Goal: Transaction & Acquisition: Subscribe to service/newsletter

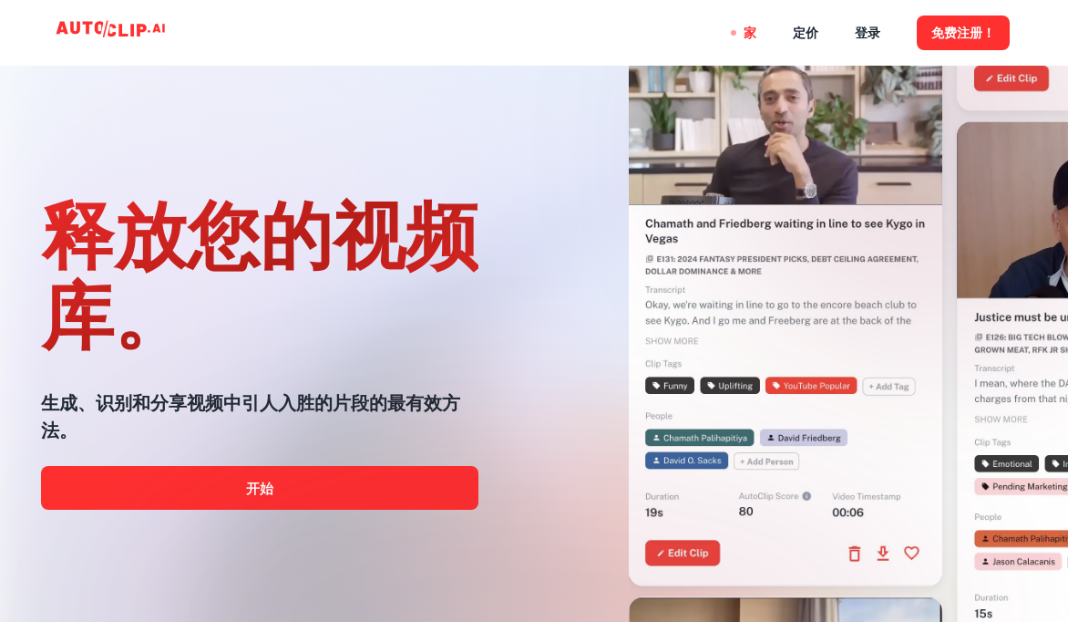
click at [259, 488] on div at bounding box center [534, 621] width 855 height 365
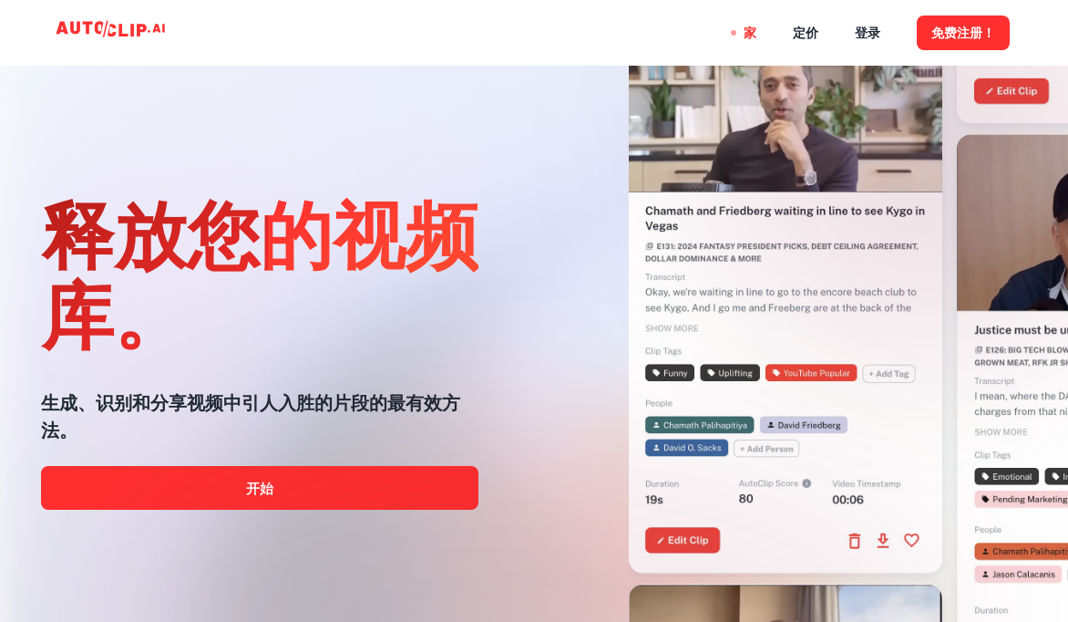
click at [241, 495] on div at bounding box center [534, 621] width 855 height 365
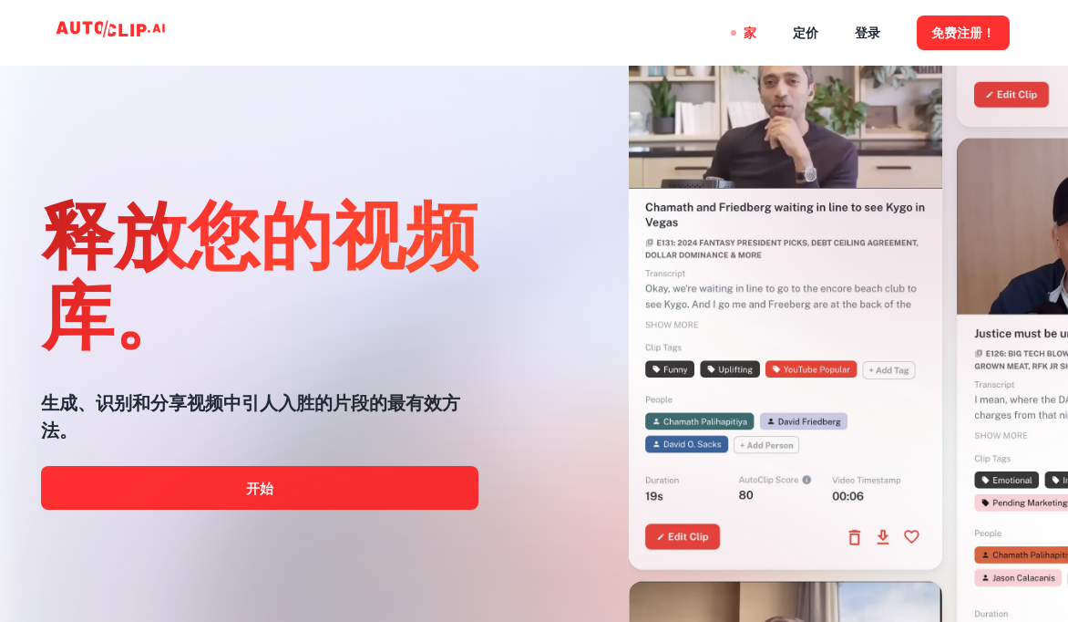
click at [265, 488] on div at bounding box center [534, 621] width 855 height 365
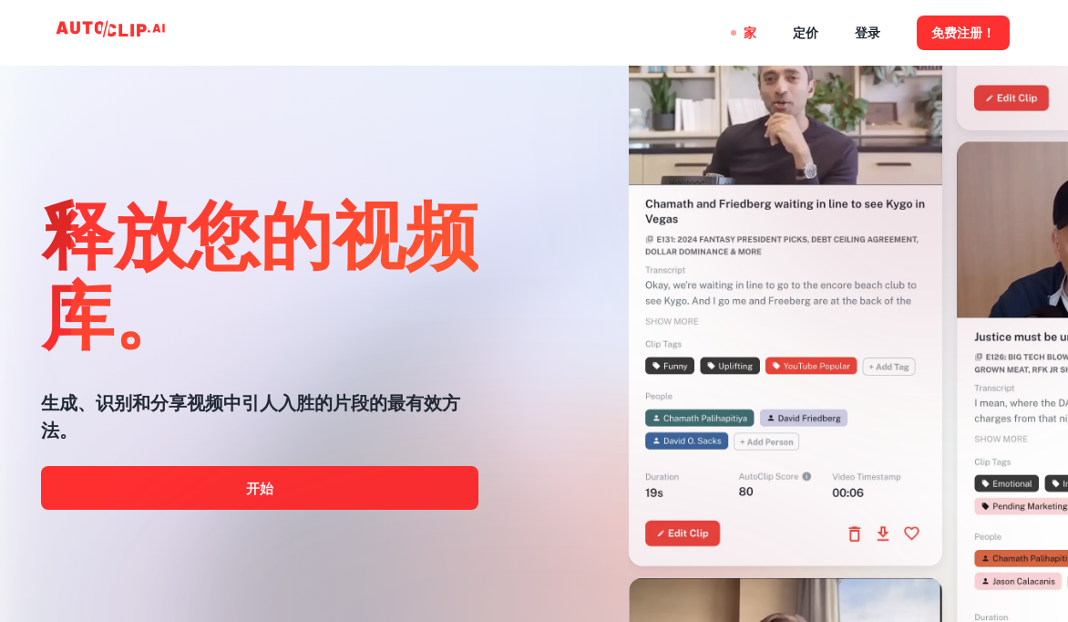
click at [265, 488] on div at bounding box center [534, 621] width 855 height 365
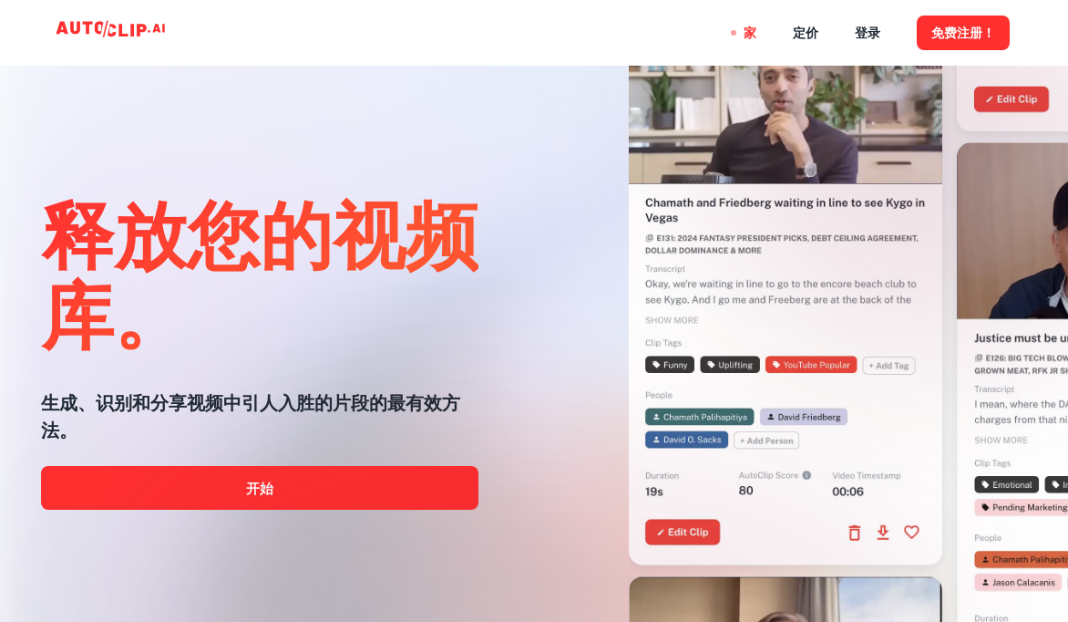
click at [265, 488] on div at bounding box center [534, 621] width 855 height 365
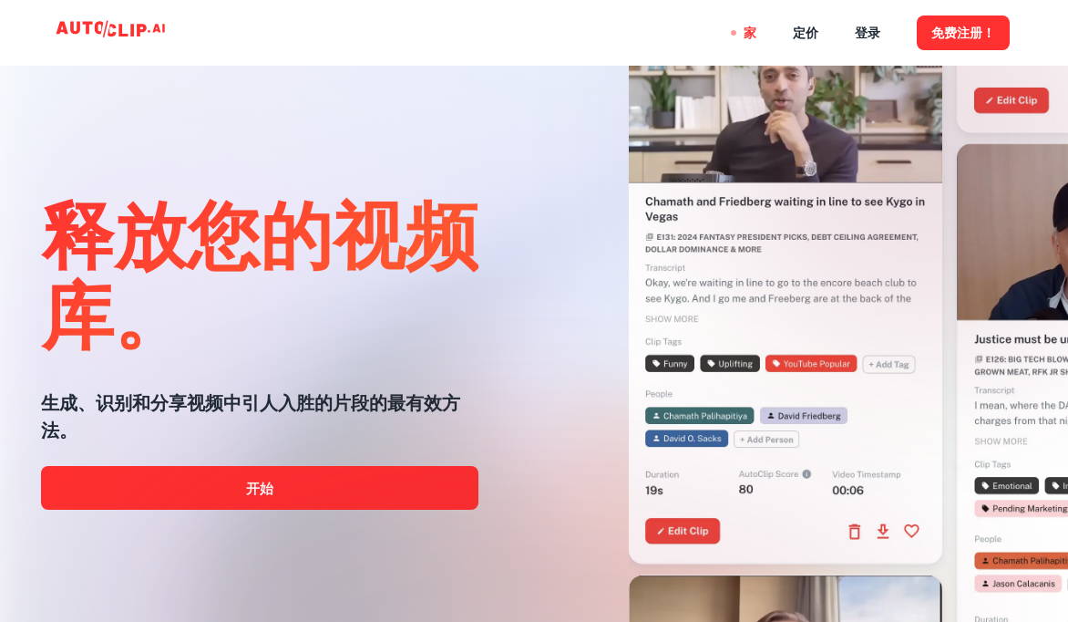
click at [265, 488] on div at bounding box center [534, 621] width 855 height 365
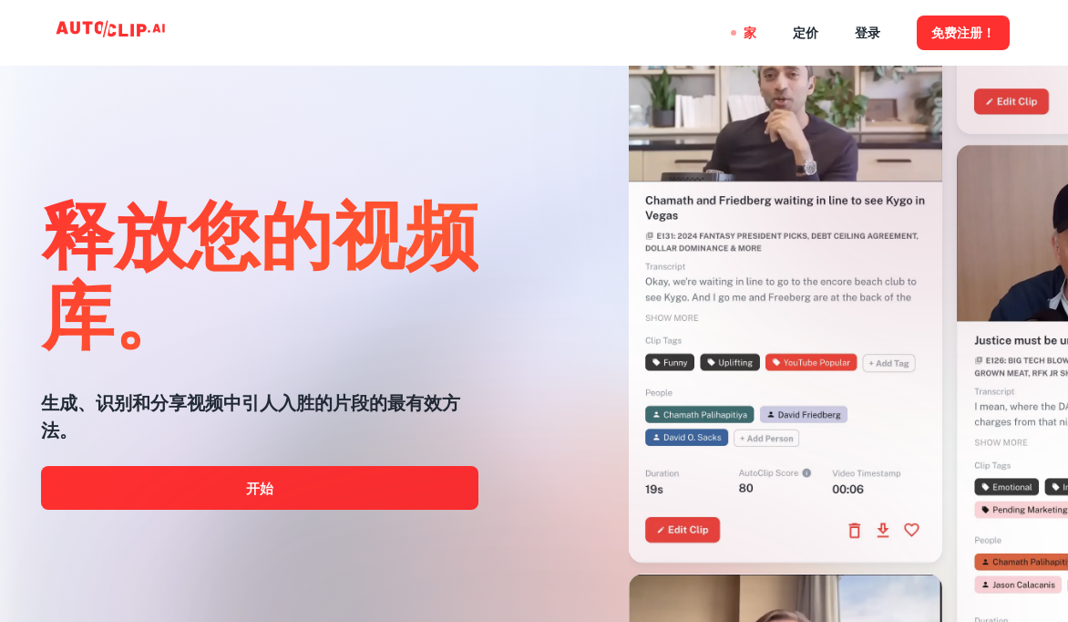
click at [265, 488] on div at bounding box center [534, 621] width 855 height 365
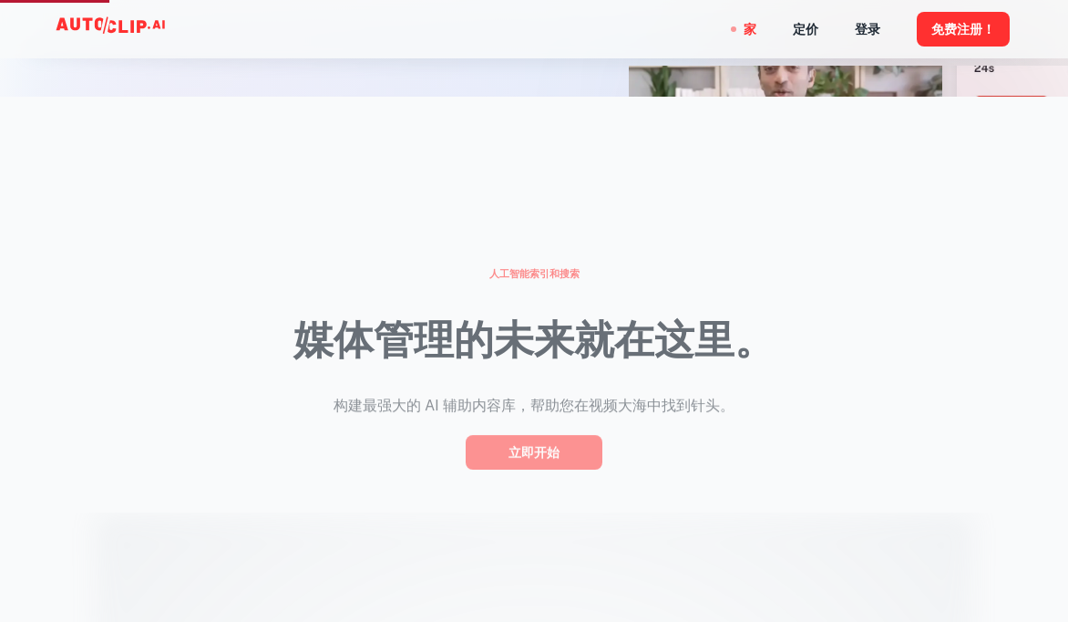
scroll to position [547, 0]
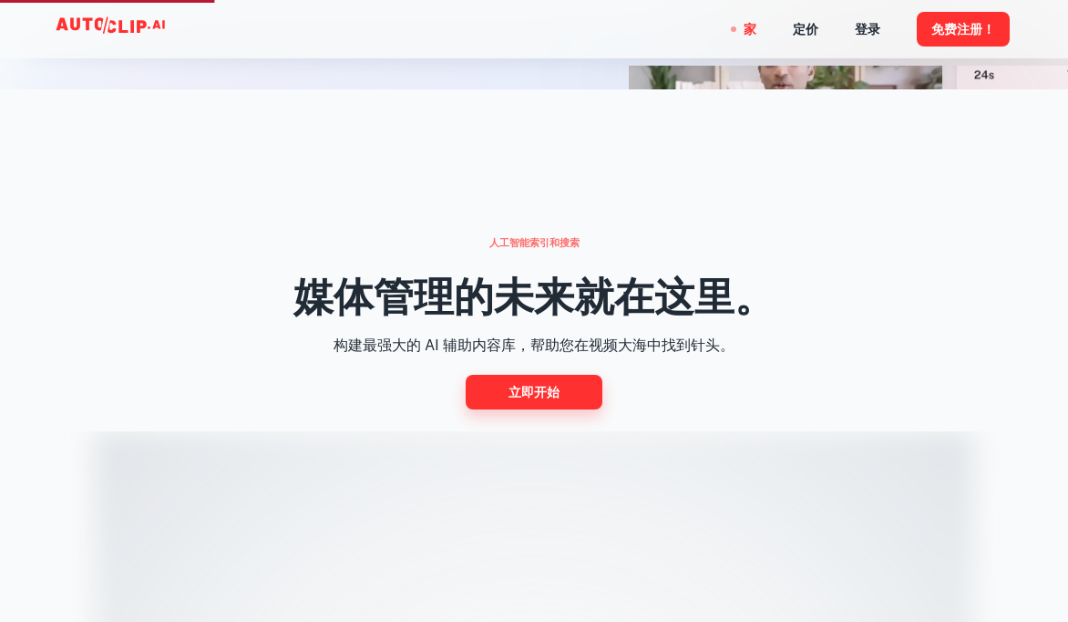
click at [505, 396] on link "立即开始" at bounding box center [534, 392] width 137 height 34
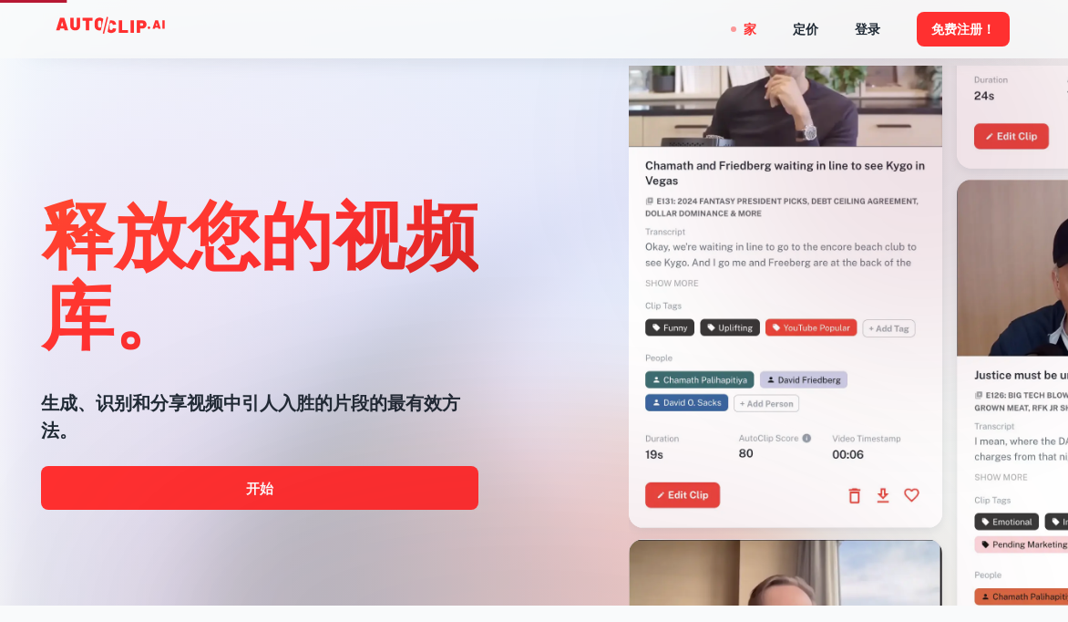
scroll to position [0, 0]
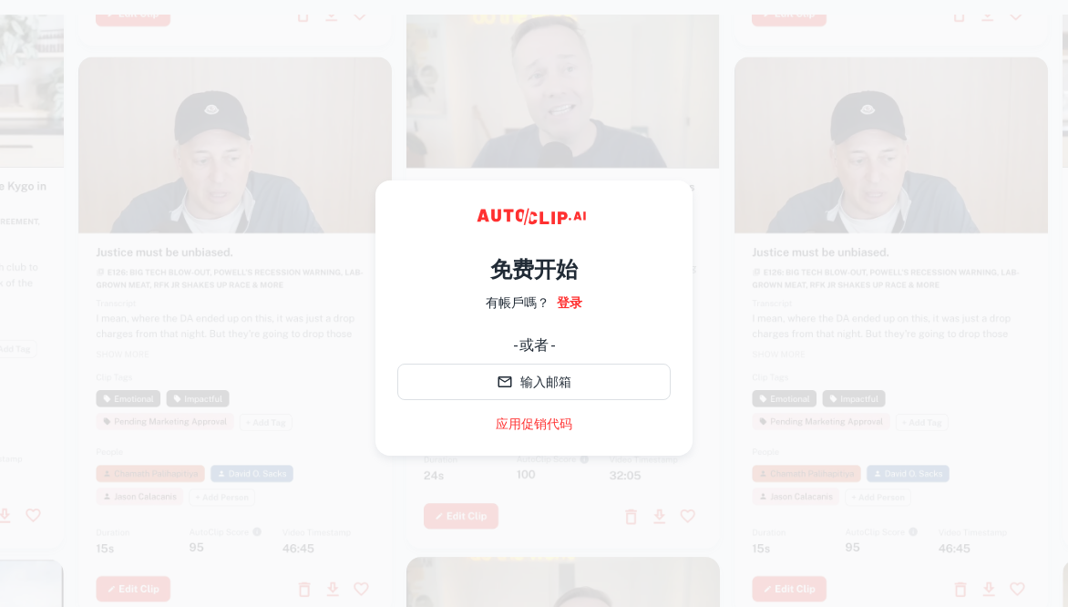
click at [515, 262] on font "免费开始" at bounding box center [533, 269] width 87 height 26
click at [553, 269] on font "免费开始" at bounding box center [533, 269] width 87 height 26
click at [509, 298] on font "有帳戶嗎？" at bounding box center [518, 302] width 64 height 15
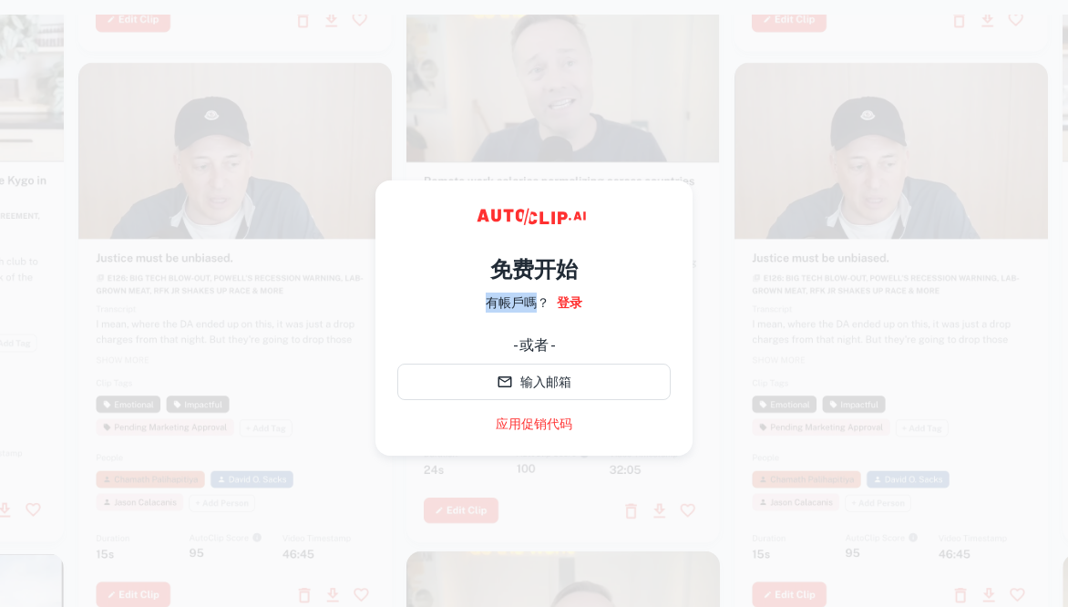
drag, startPoint x: 487, startPoint y: 305, endPoint x: 547, endPoint y: 305, distance: 60.1
click at [539, 305] on div "免费开始 有帳戶嗎？ 登录 - 或者 - 输入邮箱 应用促销代码" at bounding box center [533, 336] width 273 height 196
click at [620, 301] on div "免费开始 有帳戶嗎？ 登录 - 或者 - 输入邮箱 应用促销代码" at bounding box center [533, 336] width 273 height 196
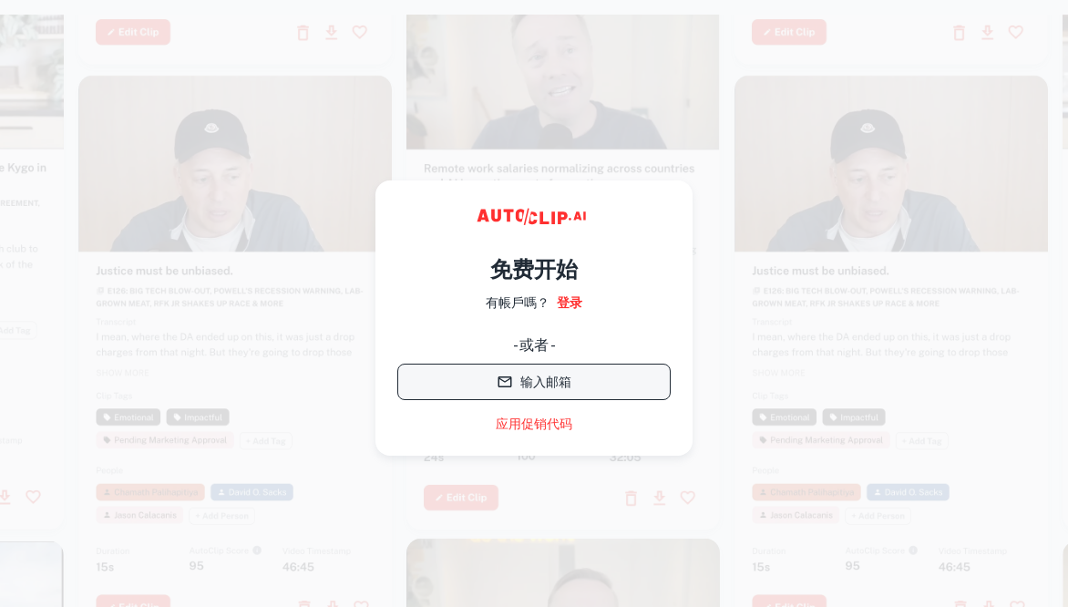
click at [486, 393] on button "输入邮箱" at bounding box center [533, 382] width 273 height 36
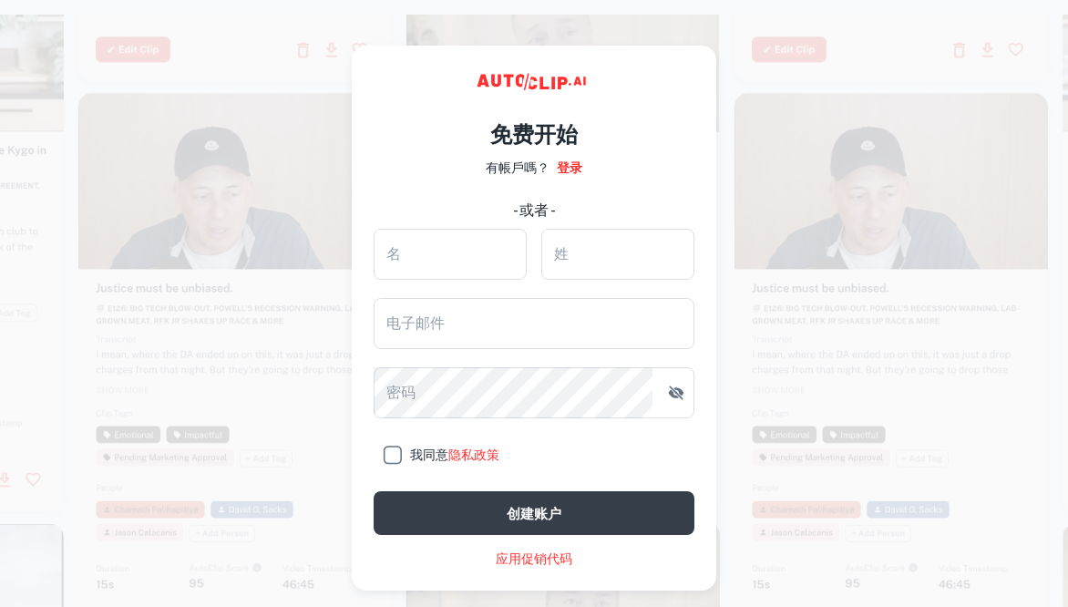
click at [320, 102] on video at bounding box center [234, 171] width 313 height 157
